Goal: Find contact information: Find contact information

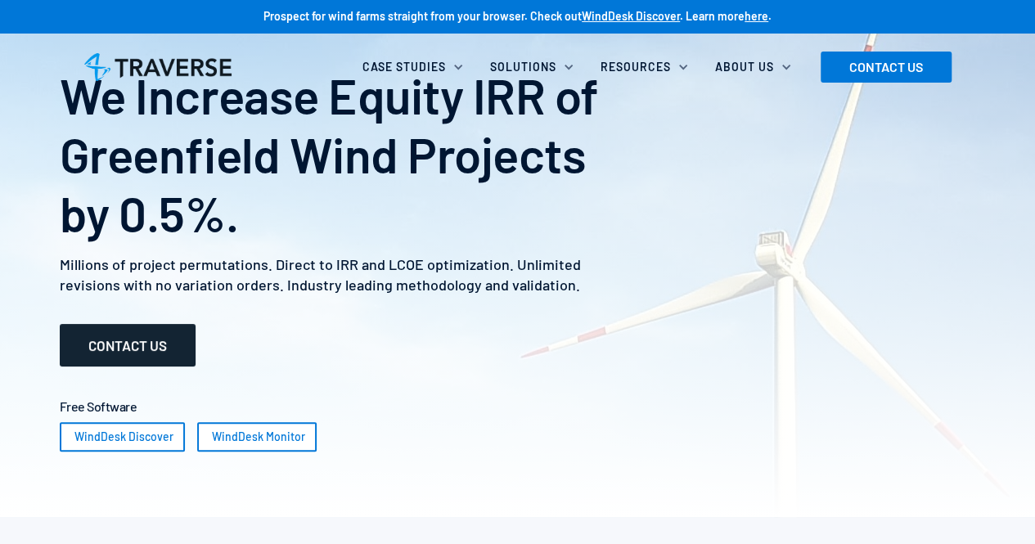
click at [139, 348] on link "CONTACT US" at bounding box center [128, 345] width 136 height 43
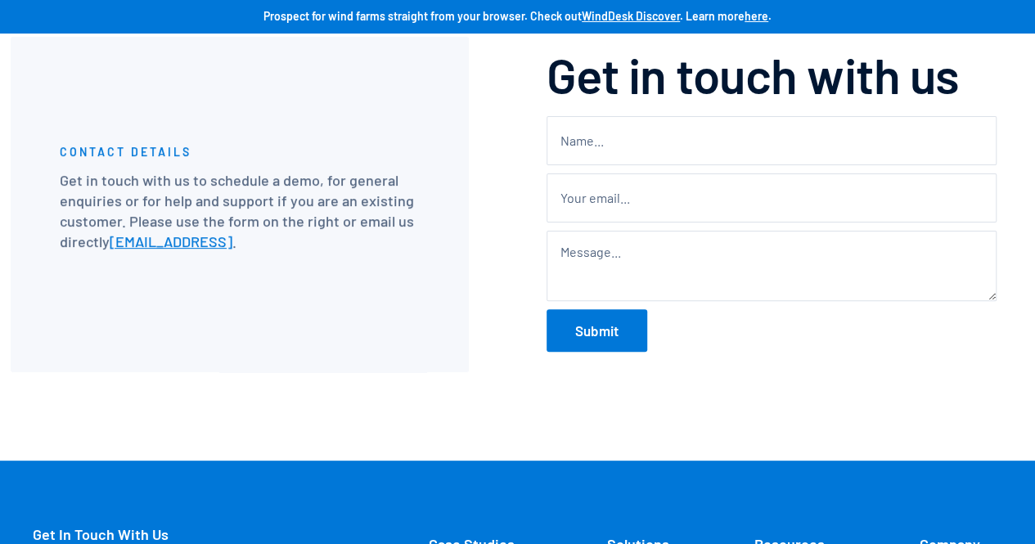
scroll to position [98, 0]
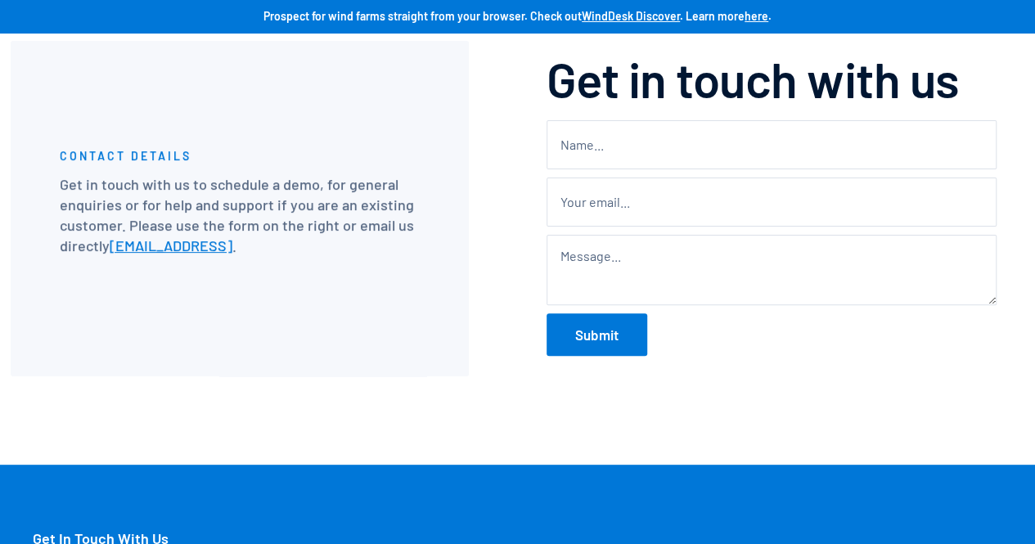
drag, startPoint x: 109, startPoint y: 244, endPoint x: 273, endPoint y: 255, distance: 164.9
click at [273, 255] on p "Get in touch with us to schedule a demo, for general enquiries or for help and …" at bounding box center [240, 215] width 360 height 83
copy p "[EMAIL_ADDRESS] ."
